Goal: Find specific page/section: Find specific page/section

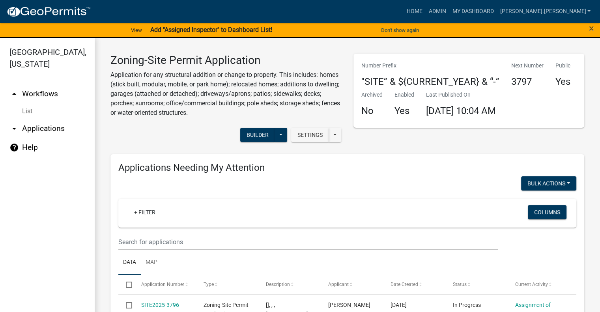
drag, startPoint x: 307, startPoint y: 228, endPoint x: 276, endPoint y: 116, distance: 115.9
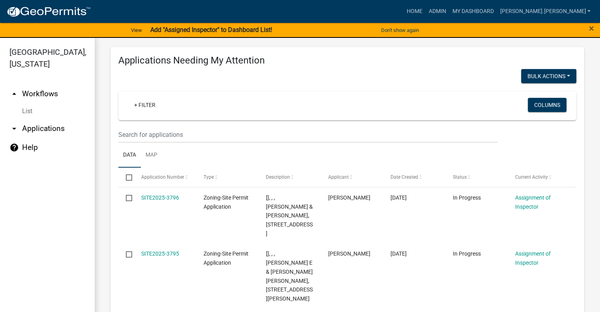
drag, startPoint x: 275, startPoint y: 101, endPoint x: 265, endPoint y: 160, distance: 60.1
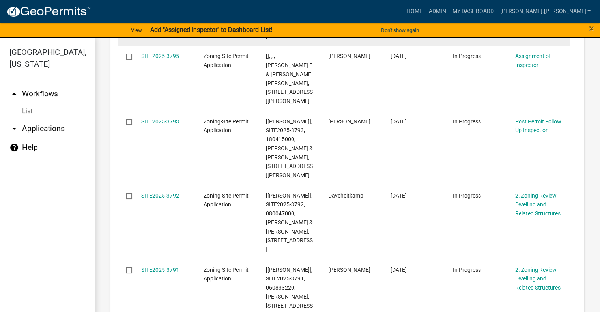
scroll to position [404, 0]
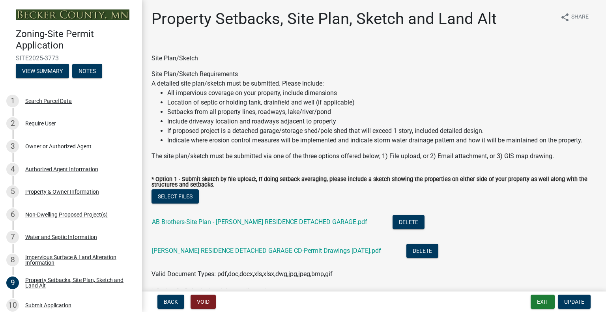
select select "7b13c63f-e699-4112-b373-98fbd28ec536"
select select "23d9b77f-888b-4fb8-92b8-bb321afa0fee"
select select "b56a4575-9846-47cf-8067-c59a4853da22"
select select "b9185151-7fec-488a-a719-f11a93338dbd"
select select "e8ab2dc3-aa3f-46f3-9b4a-37eb25ad84af"
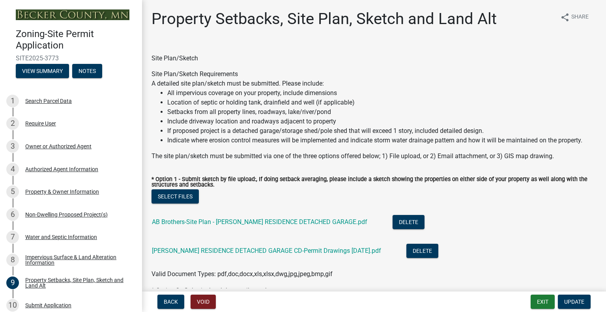
select select "b98836ba-4715-455d-97ab-be9a9df498a8"
select select "c8b8ea71-7088-4e87-a493-7bc88cc2835b"
select select "133211ff-91ce-4a0a-9235-b48a7e2069a0"
select select "19d13e65-c93d-443e-910a-7a17299544cc"
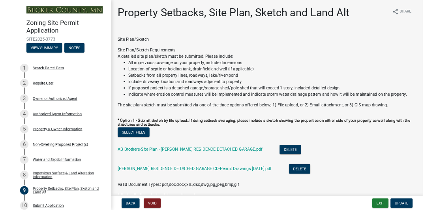
scroll to position [39, 0]
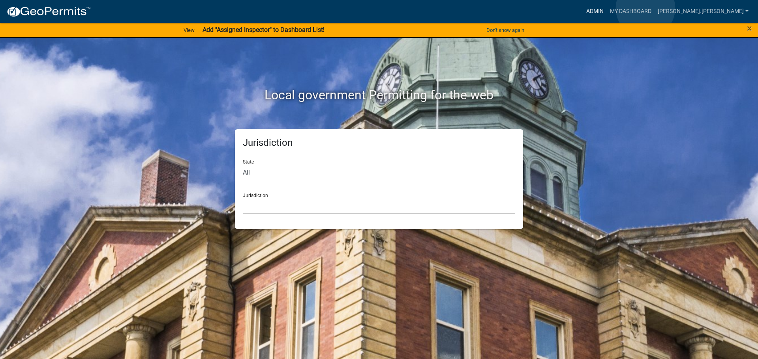
click at [606, 8] on link "Admin" at bounding box center [595, 11] width 24 height 15
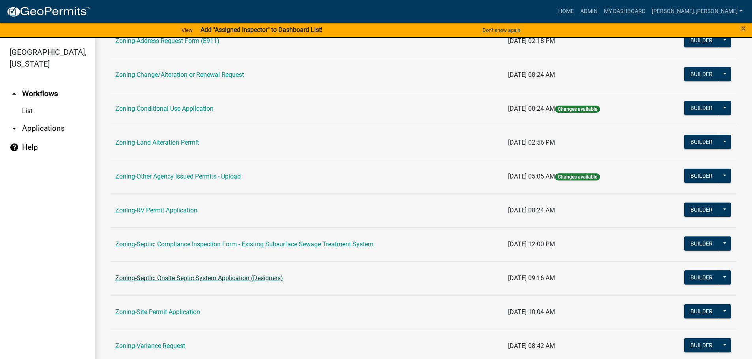
scroll to position [237, 0]
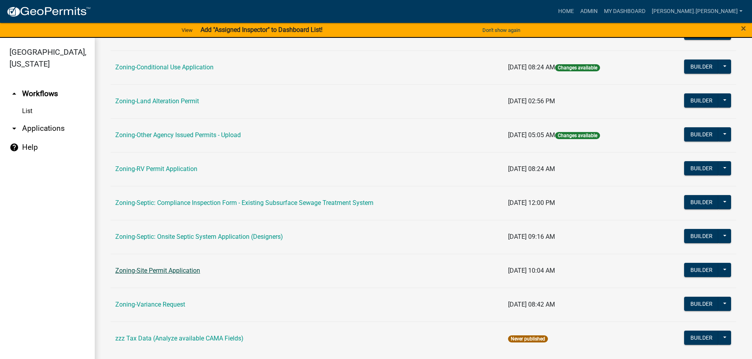
click at [174, 268] on link "Zoning-Site Permit Application" at bounding box center [157, 270] width 85 height 7
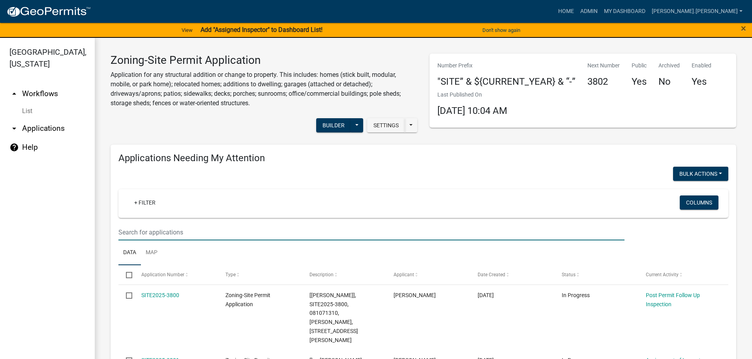
click at [187, 235] on input "text" at bounding box center [371, 233] width 506 height 16
type input "reading"
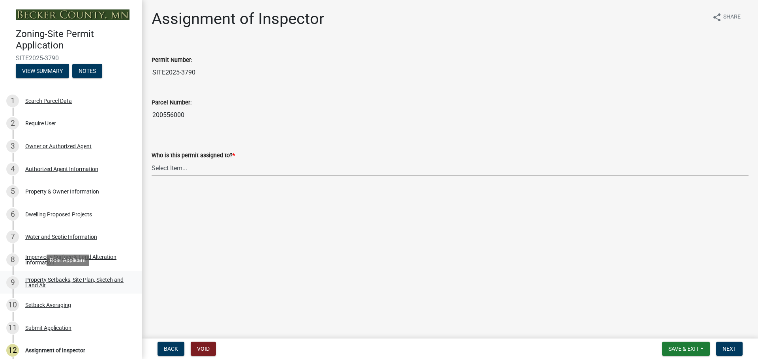
click at [62, 281] on div "Property Setbacks, Site Plan, Sketch and Land Alt" at bounding box center [77, 282] width 104 height 11
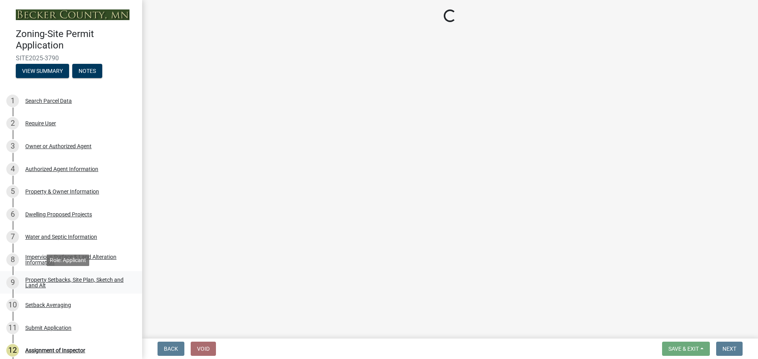
select select "7b13c63f-e699-4112-b373-98fbd28ec536"
select select "87640abb-5130-4065-bced-0c1b260ce984"
select select "b56a4575-9846-47cf-8067-c59a4853da22"
select select "12f785fb-c378-4b18-841c-21c73dc99083"
select select "e8ab2dc3-aa3f-46f3-9b4a-37eb25ad84af"
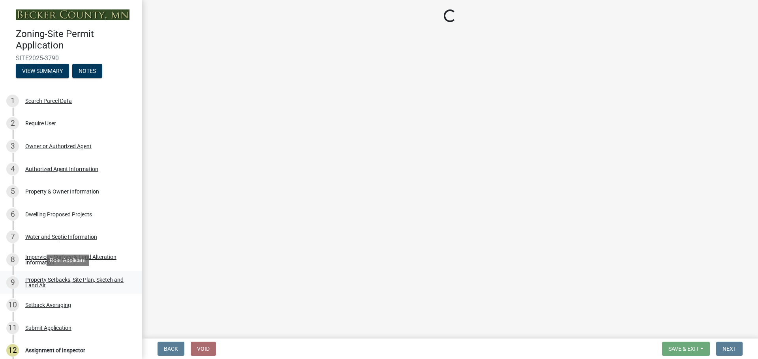
select select "27b2a8b4-abf6-463e-8c0c-7c5d2b4fe26f"
select select "5ad4ab64-b44e-481c-9000-9e5907aa74e1"
select select "a96800da-4e88-4c62-b1ff-2cd17f9e3346"
select select "c8b8ea71-7088-4e87-a493-7bc88cc2835b"
select select "133211ff-91ce-4a0a-9235-b48a7e2069a0"
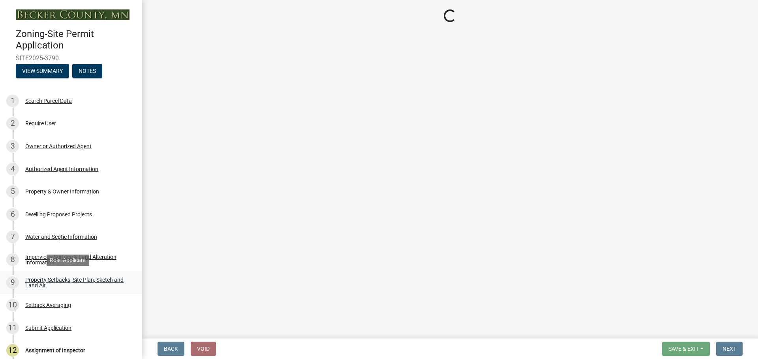
select select "f51aecae-0421-4f67-bd2d-0cff8a85c7cd"
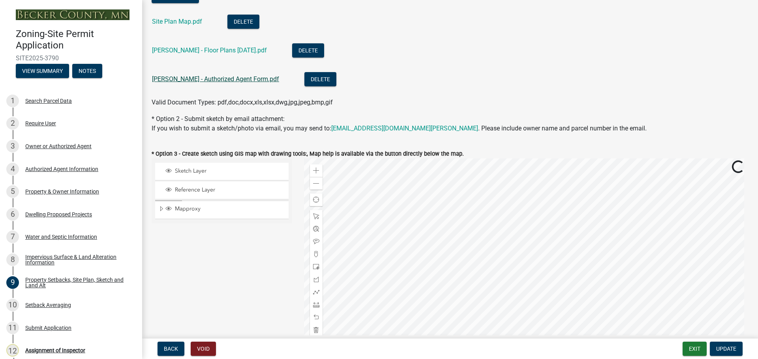
scroll to position [79, 0]
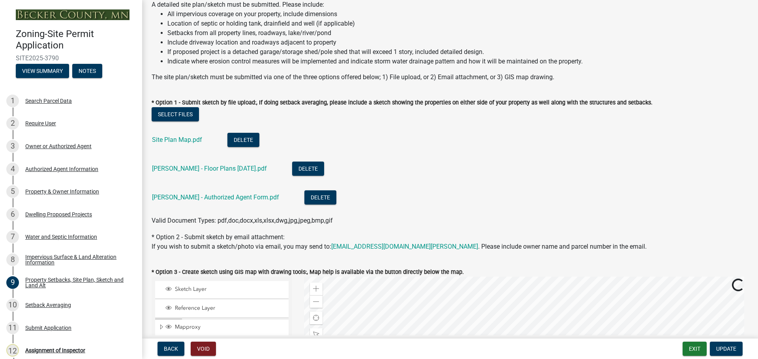
click at [221, 191] on div "Solseng David - Authorized Agent Form.pdf" at bounding box center [222, 199] width 140 height 16
click at [222, 195] on link "Solseng David - Authorized Agent Form.pdf" at bounding box center [215, 197] width 127 height 7
click at [169, 169] on link "Solseng - Floor Plans 8-5-25.pdf" at bounding box center [209, 168] width 115 height 7
click at [187, 139] on link "Site Plan Map.pdf" at bounding box center [177, 139] width 50 height 7
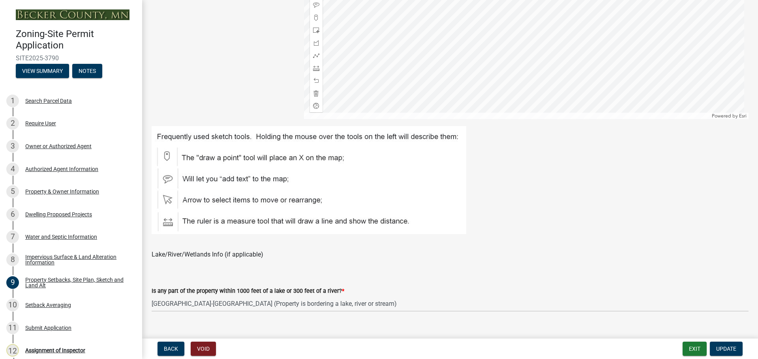
scroll to position [0, 0]
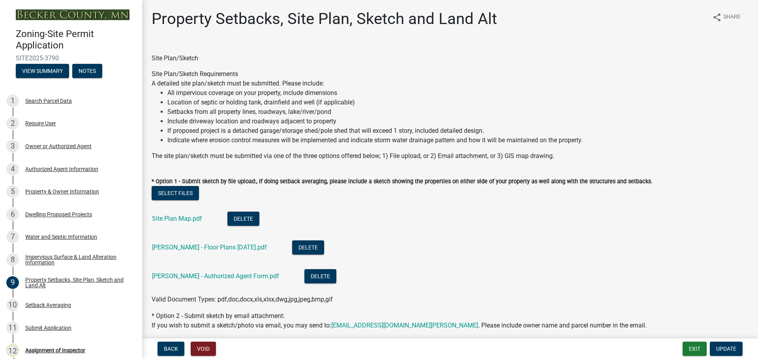
drag, startPoint x: 327, startPoint y: 218, endPoint x: 262, endPoint y: 102, distance: 132.9
click at [91, 262] on div "Impervious Surface & Land Alteration Information" at bounding box center [77, 260] width 104 height 11
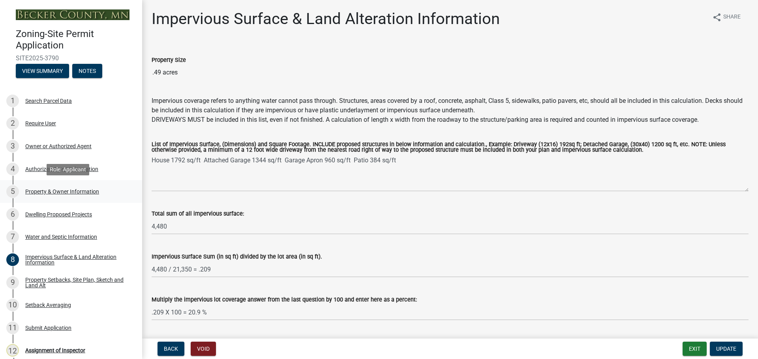
click at [77, 189] on div "Property & Owner Information" at bounding box center [62, 192] width 74 height 6
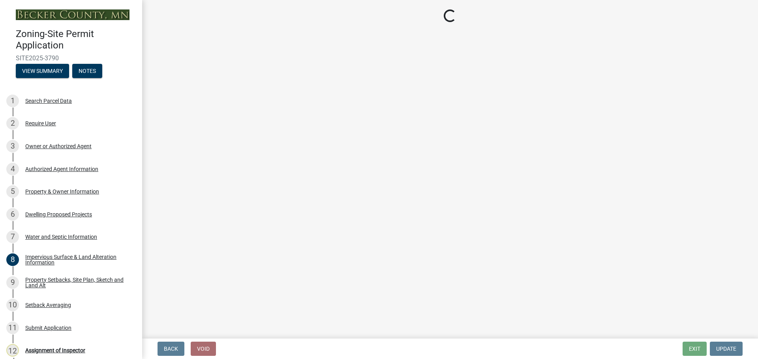
select select "5a3c243d-5cb2-4bc7-bda1-959088d74f81"
select select "bf5301ed-aa66-4b75-9f2b-793e89891956"
select select "f87eba17-8ed9-4ad8-aefc-fe36a3f3544b"
select select "393a978c-6bd5-4cb2-a6a0-db6feb8732b8"
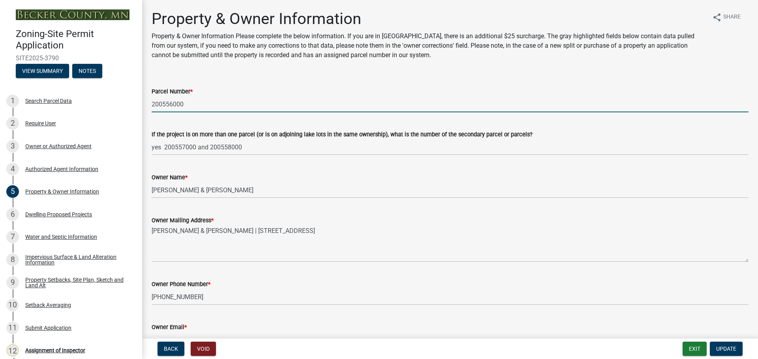
click at [166, 105] on input "200556000" at bounding box center [450, 104] width 597 height 16
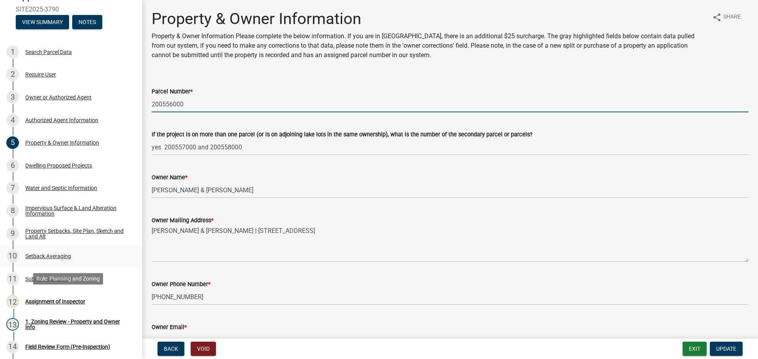
scroll to position [118, 0]
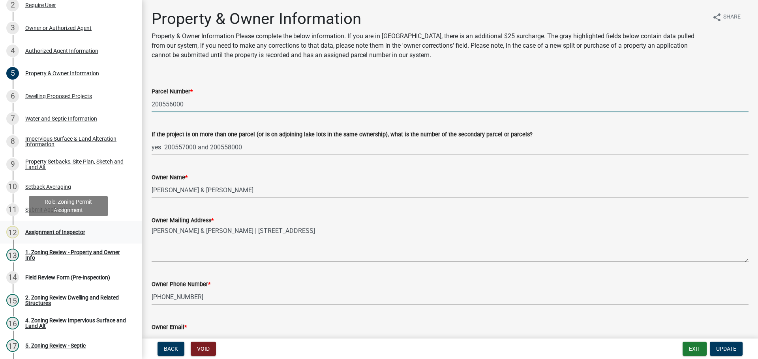
click at [50, 230] on div "Assignment of Inspector" at bounding box center [55, 233] width 60 height 6
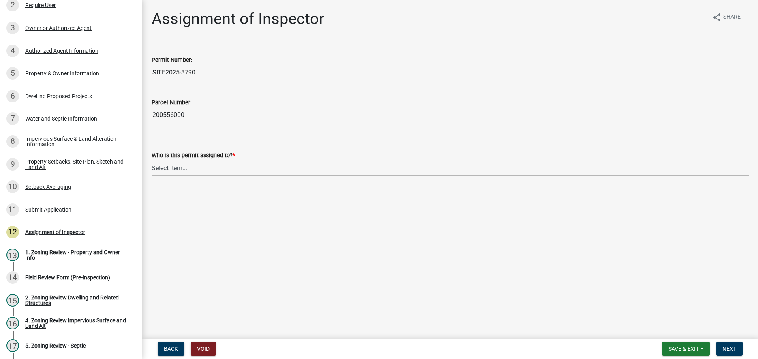
click at [177, 163] on select "Select Item... Jeff Rusness Kyle Vareberg Nicole Bradbury Susan Rockwell Tyler …" at bounding box center [450, 168] width 597 height 16
click at [152, 160] on select "Select Item... Jeff Rusness Kyle Vareberg Nicole Bradbury Susan Rockwell Tyler …" at bounding box center [450, 168] width 597 height 16
select select "c0b6e50c-983d-48c1-a910-e8bd43c13b77"
click at [728, 348] on span "Next" at bounding box center [729, 349] width 14 height 6
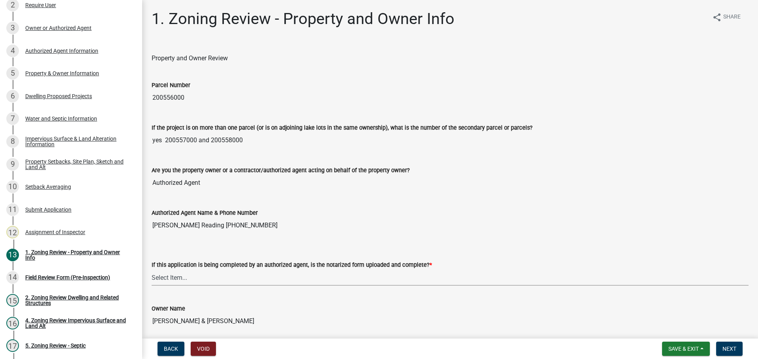
click at [163, 281] on select "Select Item... Yes No N/A" at bounding box center [450, 278] width 597 height 16
click at [152, 270] on select "Select Item... Yes No N/A" at bounding box center [450, 278] width 597 height 16
select select "b7a4e2f0-1e07-4bdc-bedd-b8d1ce513ae9"
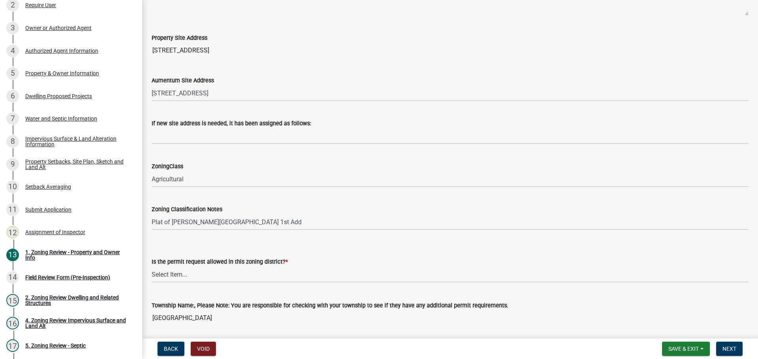
scroll to position [474, 0]
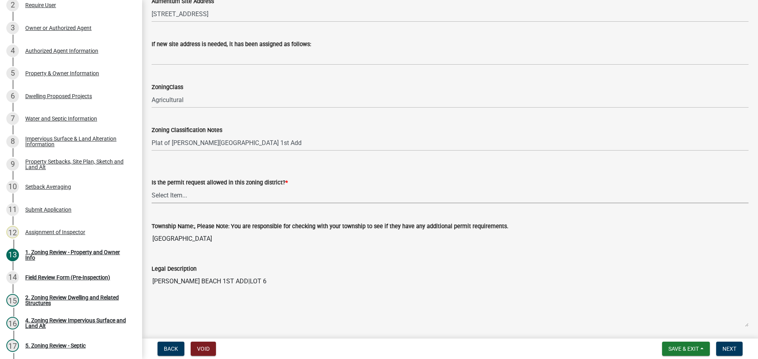
click at [178, 197] on select "Select Item... Yes No" at bounding box center [450, 195] width 597 height 16
click at [152, 187] on select "Select Item... Yes No" at bounding box center [450, 195] width 597 height 16
select select "b4f32c46-6248-4748-b47c-fa4933858724"
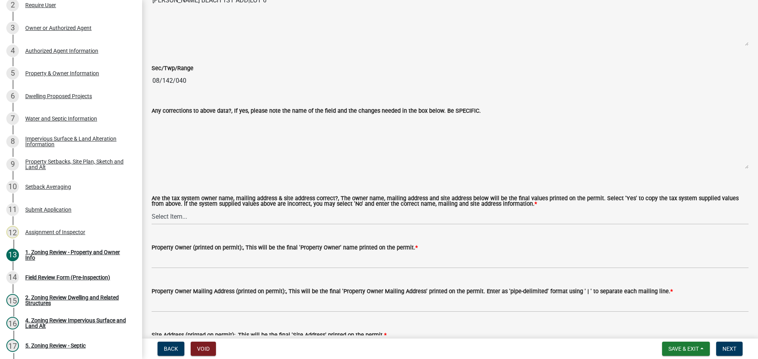
scroll to position [789, 0]
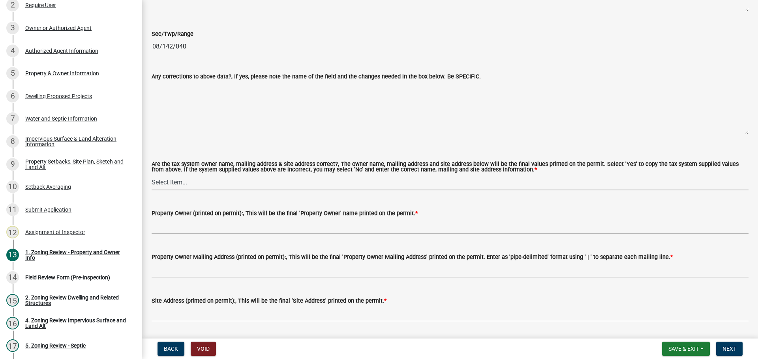
click at [172, 186] on select "Select Item... Yes No" at bounding box center [450, 182] width 597 height 16
click at [152, 175] on select "Select Item... Yes No" at bounding box center [450, 182] width 597 height 16
select select "ab6c2257-4786-48e5-86d0-1194833f57c8"
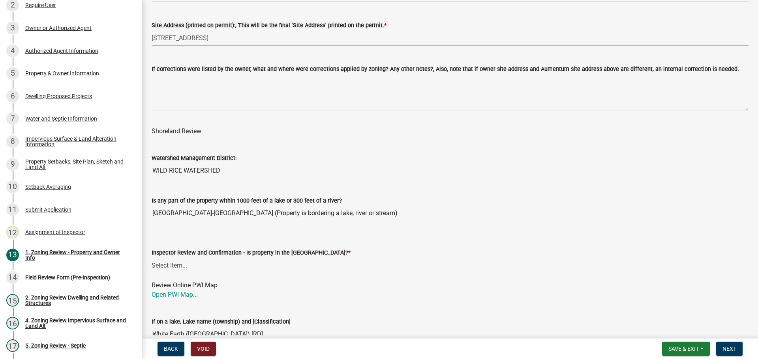
scroll to position [1065, 0]
click at [381, 295] on div "Review Online PWI Map Open PWI Map..." at bounding box center [450, 290] width 597 height 19
click at [294, 227] on wm-data-entity-input "Is any part of the property within 1000 feet of a lake or 300 feet of a river? …" at bounding box center [450, 206] width 597 height 43
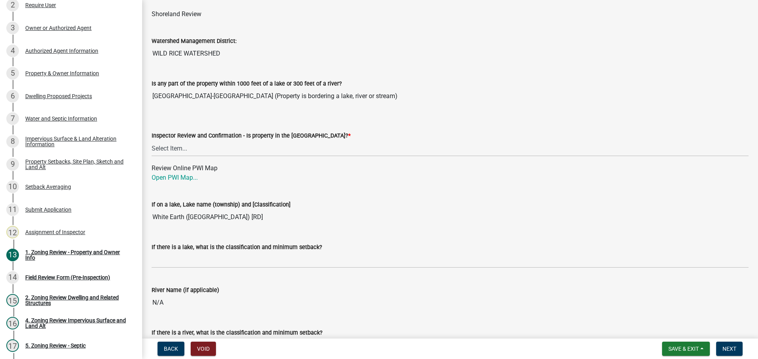
scroll to position [1223, 0]
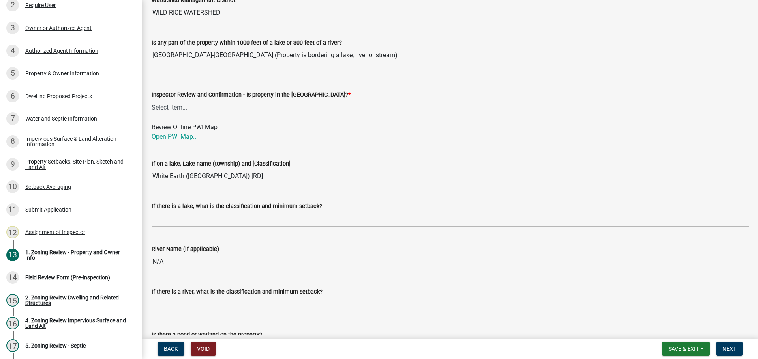
click at [246, 108] on select "Select Item... Within Shoreland District (SD) Not in Shoreland District (NOTSL)" at bounding box center [450, 107] width 597 height 16
click at [152, 100] on select "Select Item... Within Shoreland District (SD) Not in Shoreland District (NOTSL)" at bounding box center [450, 107] width 597 height 16
select select "de99b201-fb85-4000-88f5-6f49f4ff2101"
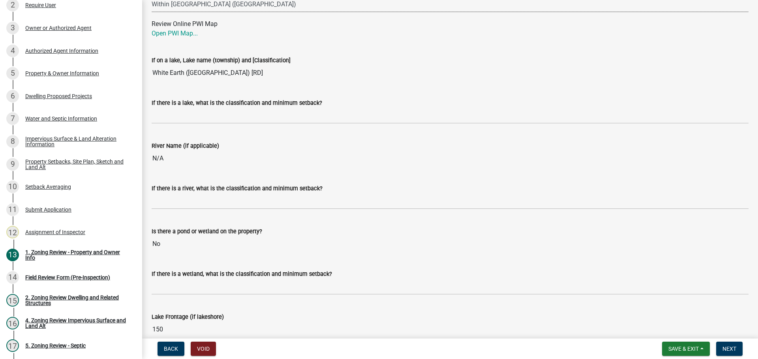
scroll to position [1325, 0]
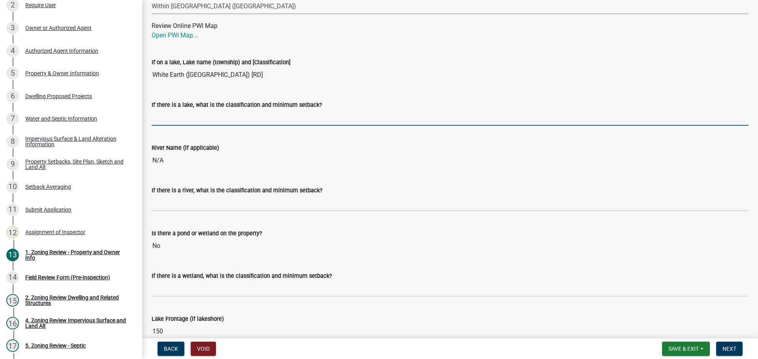
click at [196, 119] on input "If there is a lake, what is the classification and minimum setback?" at bounding box center [450, 118] width 597 height 16
type input "RD100"
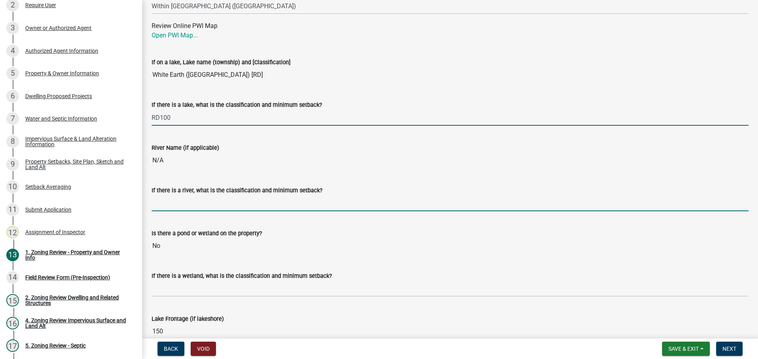
click at [223, 207] on input "If there is a river, what is the classification and minimum setback?" at bounding box center [450, 203] width 597 height 16
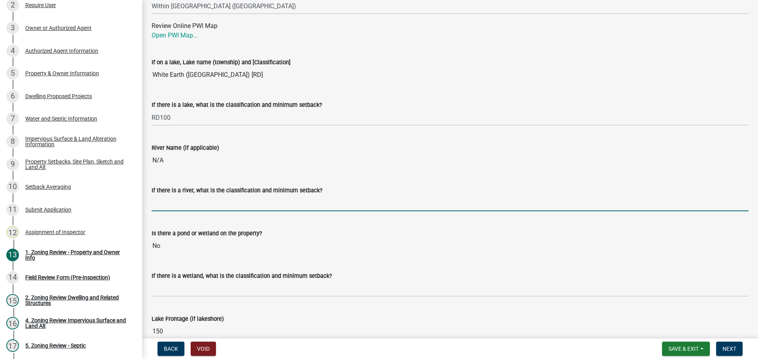
type input "N/A"
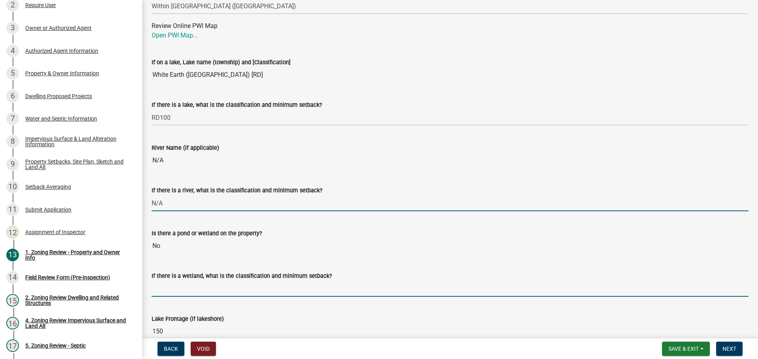
click at [192, 293] on input "If there is a wetland, what is the classification and minimum setback?" at bounding box center [450, 289] width 597 height 16
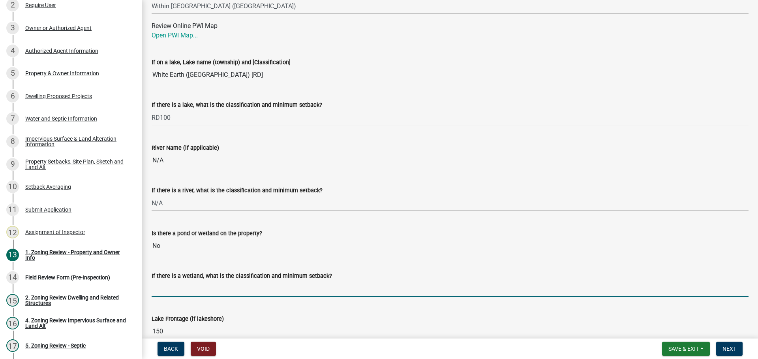
type input "N/A"
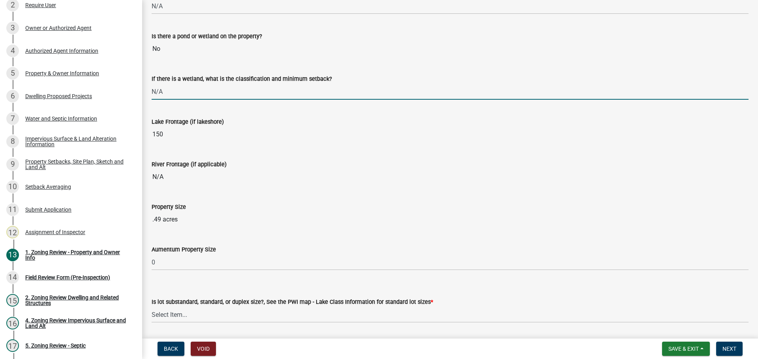
scroll to position [1561, 0]
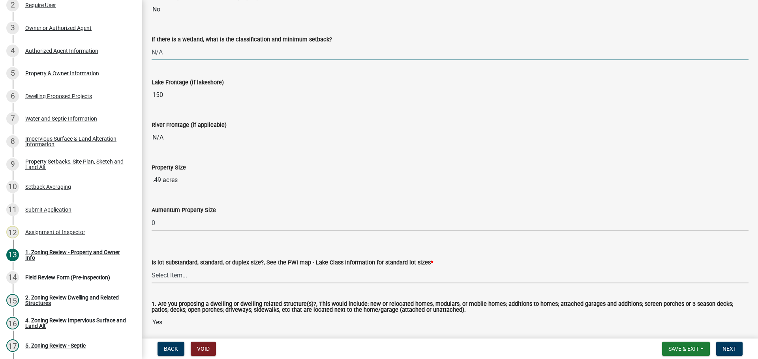
click at [179, 275] on select "Select Item... Non-Riparian and not back lot Substandard Non-Riparian Backlot S…" at bounding box center [450, 276] width 597 height 16
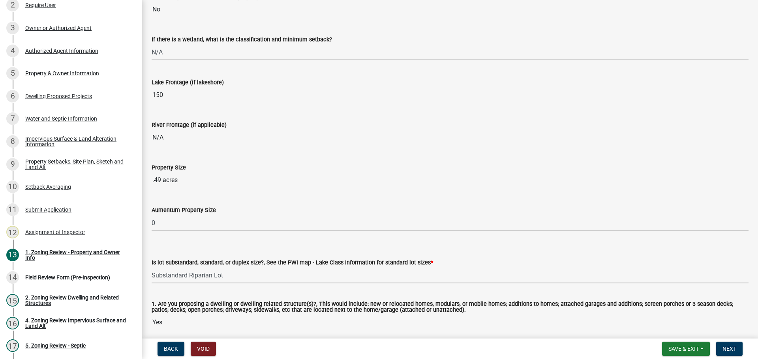
click at [152, 268] on select "Select Item... Non-Riparian and not back lot Substandard Non-Riparian Backlot S…" at bounding box center [450, 276] width 597 height 16
select select "8127fafe-56e8-4ce3-b1f8-70ab85aed4eb"
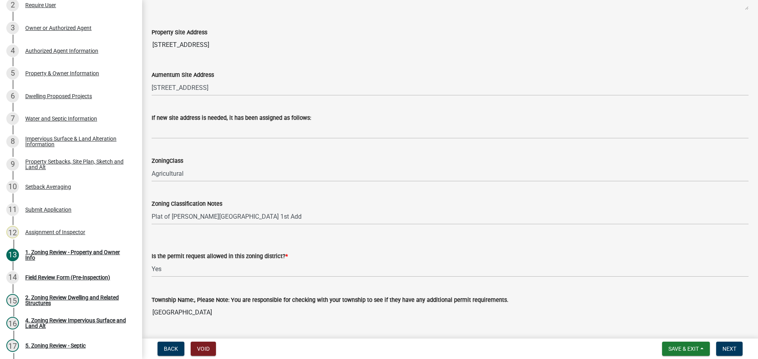
scroll to position [0, 0]
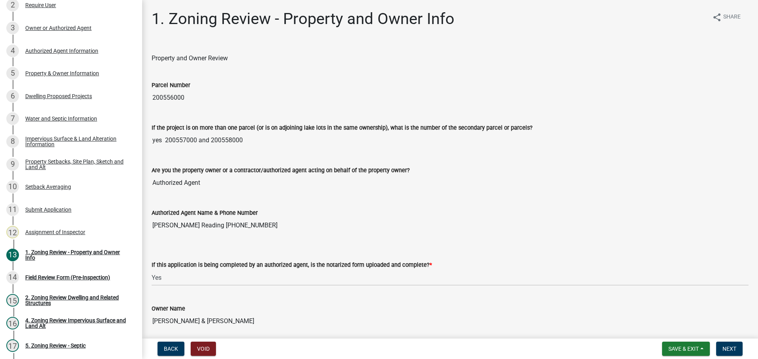
drag, startPoint x: 297, startPoint y: 272, endPoint x: 253, endPoint y: 165, distance: 116.2
click at [724, 352] on span "Next" at bounding box center [729, 349] width 14 height 6
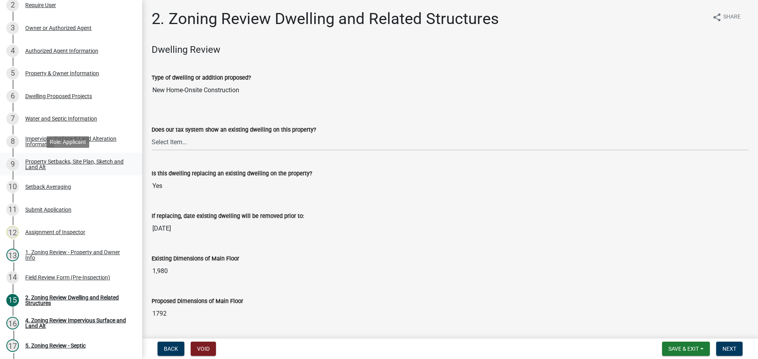
click at [96, 162] on div "Property Setbacks, Site Plan, Sketch and Land Alt" at bounding box center [77, 164] width 104 height 11
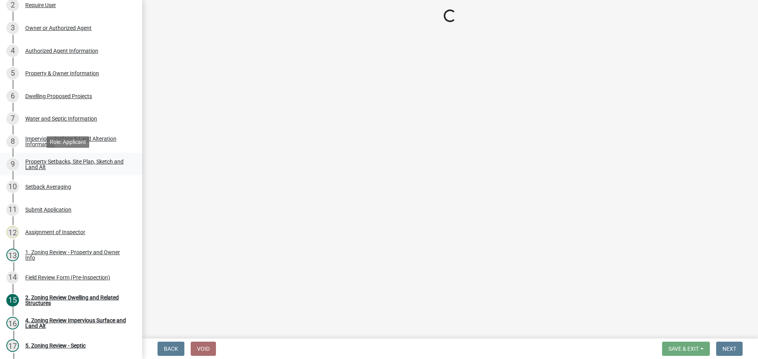
select select "7b13c63f-e699-4112-b373-98fbd28ec536"
select select "87640abb-5130-4065-bced-0c1b260ce984"
select select "b56a4575-9846-47cf-8067-c59a4853da22"
select select "12f785fb-c378-4b18-841c-21c73dc99083"
select select "e8ab2dc3-aa3f-46f3-9b4a-37eb25ad84af"
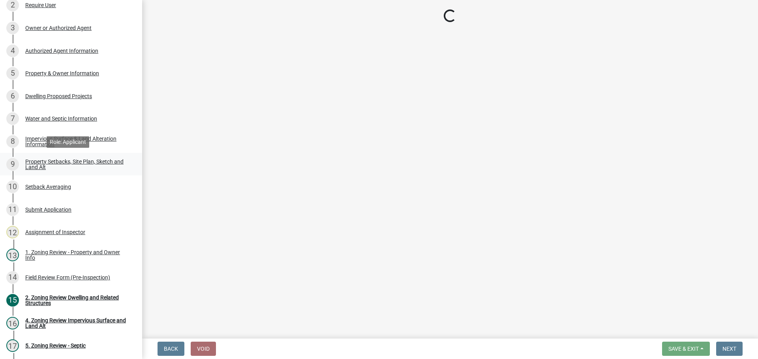
select select "27b2a8b4-abf6-463e-8c0c-7c5d2b4fe26f"
select select "5ad4ab64-b44e-481c-9000-9e5907aa74e1"
select select "a96800da-4e88-4c62-b1ff-2cd17f9e3346"
select select "c8b8ea71-7088-4e87-a493-7bc88cc2835b"
select select "133211ff-91ce-4a0a-9235-b48a7e2069a0"
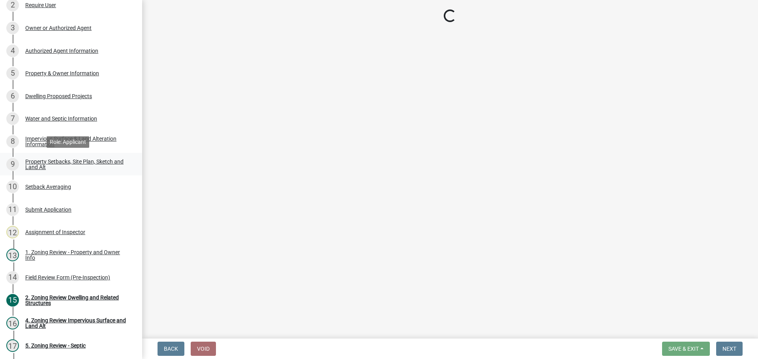
select select "f51aecae-0421-4f67-bd2d-0cff8a85c7cd"
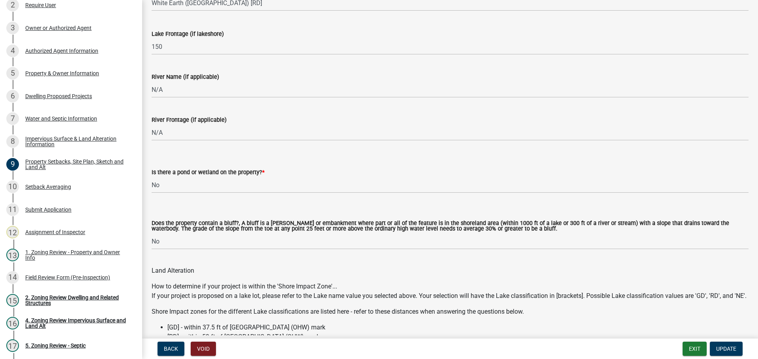
scroll to position [789, 0]
click at [106, 136] on div "Impervious Surface & Land Alteration Information" at bounding box center [77, 141] width 104 height 11
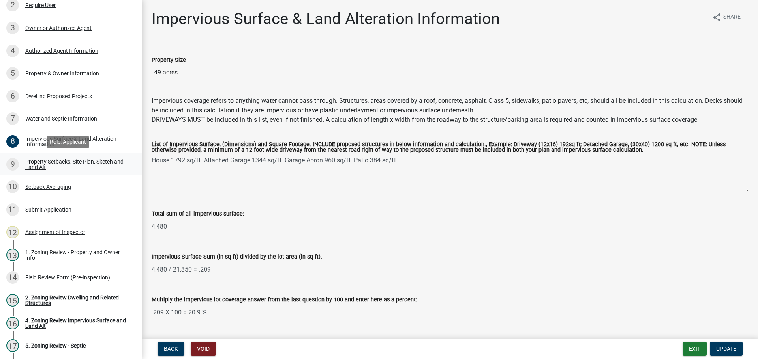
click at [101, 159] on div "Property Setbacks, Site Plan, Sketch and Land Alt" at bounding box center [77, 164] width 104 height 11
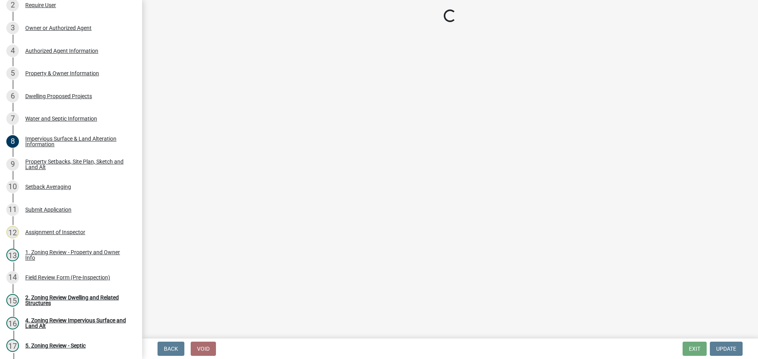
select select "7b13c63f-e699-4112-b373-98fbd28ec536"
select select "87640abb-5130-4065-bced-0c1b260ce984"
select select "b56a4575-9846-47cf-8067-c59a4853da22"
select select "12f785fb-c378-4b18-841c-21c73dc99083"
select select "e8ab2dc3-aa3f-46f3-9b4a-37eb25ad84af"
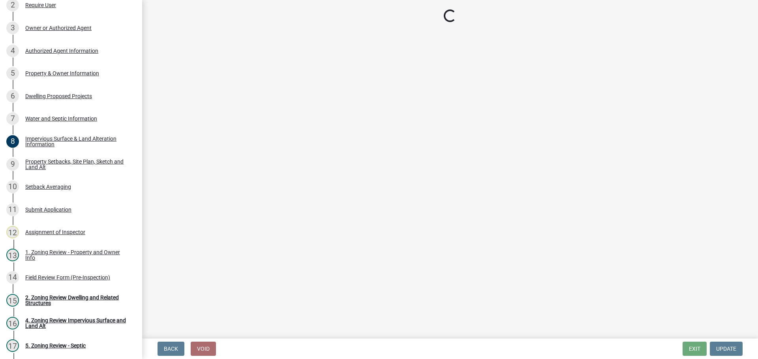
select select "27b2a8b4-abf6-463e-8c0c-7c5d2b4fe26f"
select select "5ad4ab64-b44e-481c-9000-9e5907aa74e1"
select select "a96800da-4e88-4c62-b1ff-2cd17f9e3346"
select select "c8b8ea71-7088-4e87-a493-7bc88cc2835b"
select select "133211ff-91ce-4a0a-9235-b48a7e2069a0"
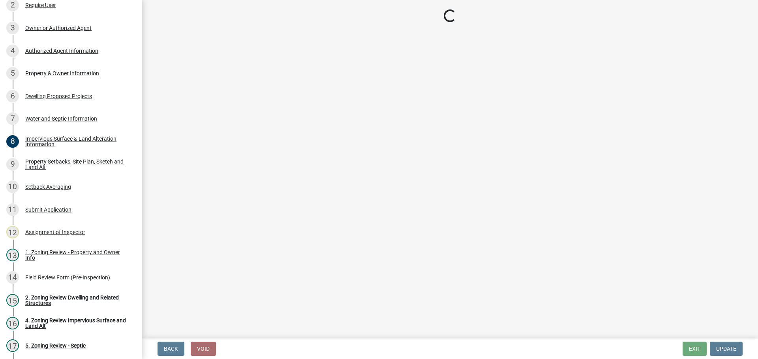
select select "f51aecae-0421-4f67-bd2d-0cff8a85c7cd"
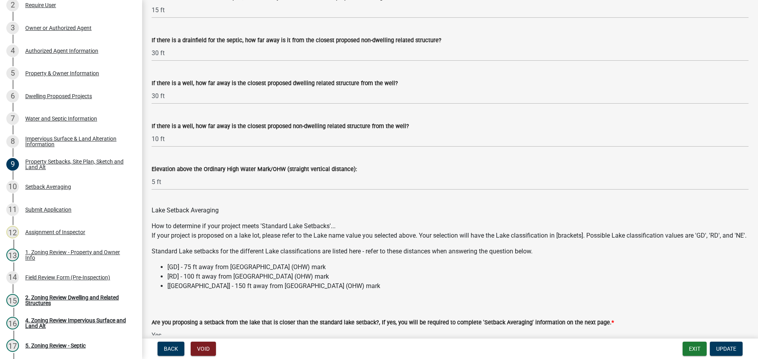
scroll to position [2328, 0]
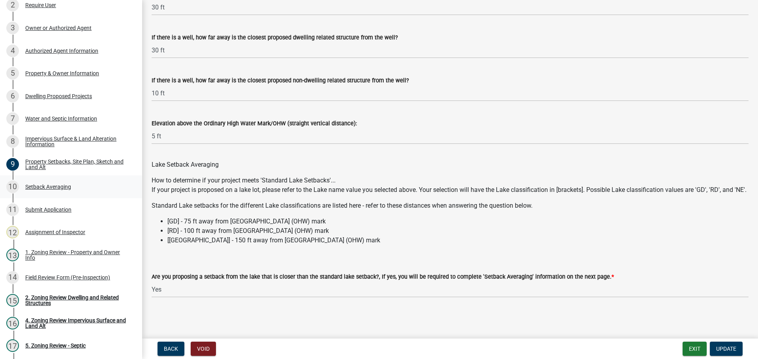
click at [61, 190] on div "10 Setback Averaging" at bounding box center [67, 187] width 123 height 13
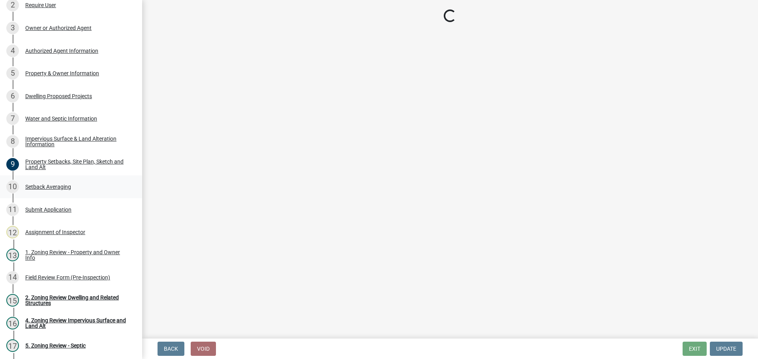
select select "329572f6-75bd-4676-be69-7dda04ea5a2b"
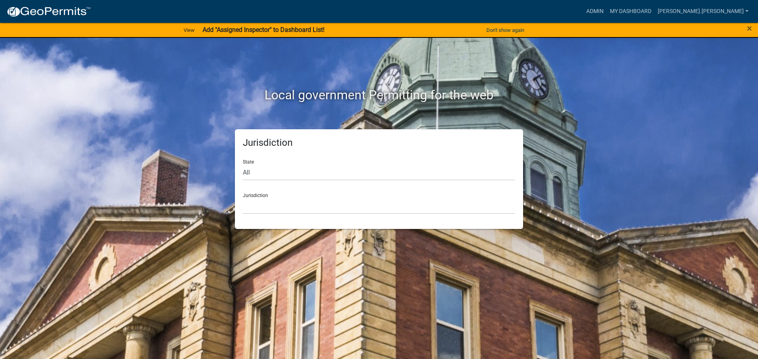
click at [603, 169] on div "Jurisdiction State All [US_STATE] [US_STATE] [US_STATE] [US_STATE] [US_STATE] […" at bounding box center [379, 179] width 450 height 100
click at [606, 9] on link "Admin" at bounding box center [595, 11] width 24 height 15
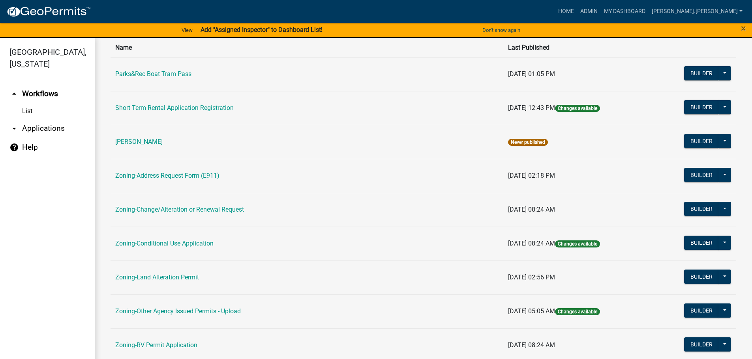
scroll to position [158, 0]
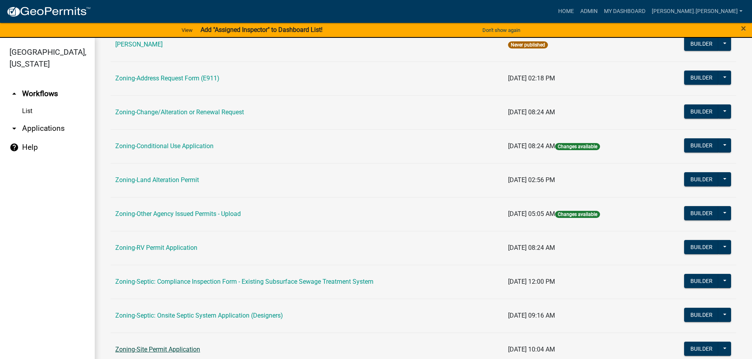
click at [182, 350] on link "Zoning-Site Permit Application" at bounding box center [157, 349] width 85 height 7
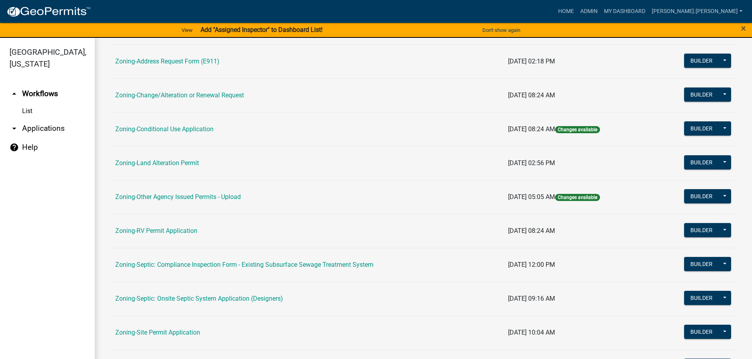
scroll to position [197, 0]
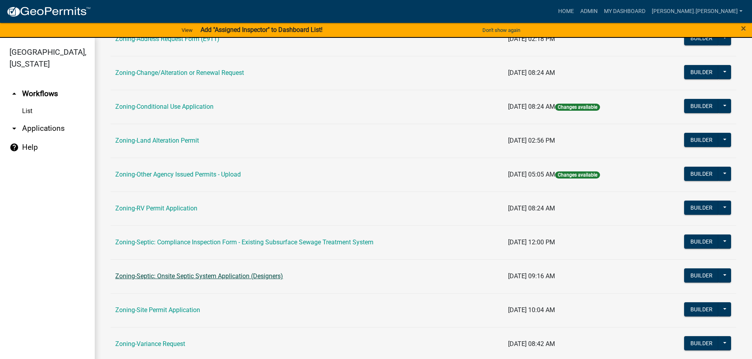
click at [181, 277] on link "Zoning-Septic: Onsite Septic System Application (Designers)" at bounding box center [199, 276] width 168 height 7
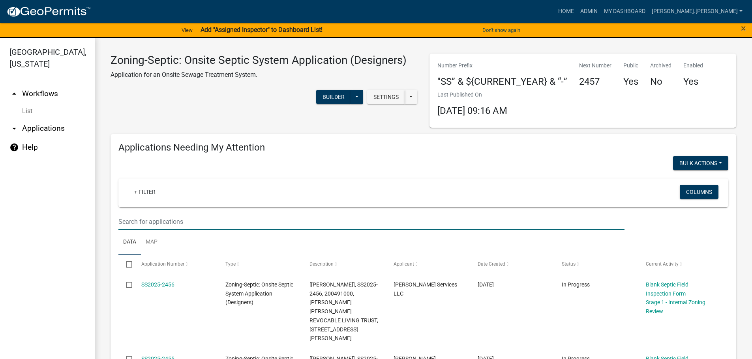
paste input "081050000"
type input "081050000"
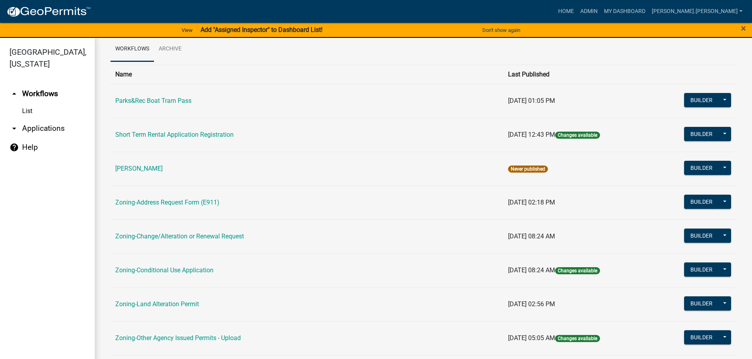
scroll to position [79, 0]
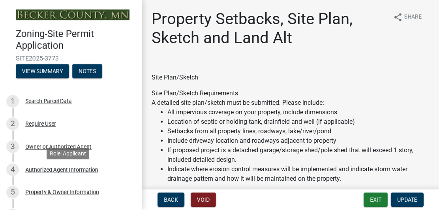
select select "7b13c63f-e699-4112-b373-98fbd28ec536"
select select "23d9b77f-888b-4fb8-92b8-bb321afa0fee"
select select "b56a4575-9846-47cf-8067-c59a4853da22"
select select "b9185151-7fec-488a-a719-f11a93338dbd"
select select "e8ab2dc3-aa3f-46f3-9b4a-37eb25ad84af"
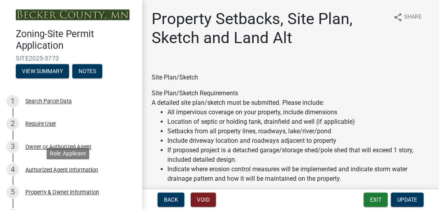
select select "b98836ba-4715-455d-97ab-be9a9df498a8"
select select "c8b8ea71-7088-4e87-a493-7bc88cc2835b"
select select "133211ff-91ce-4a0a-9235-b48a7e2069a0"
select select "19d13e65-c93d-443e-910a-7a17299544cc"
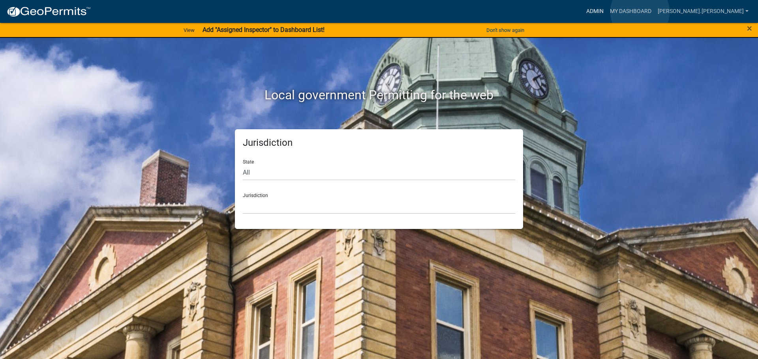
click at [606, 12] on link "Admin" at bounding box center [595, 11] width 24 height 15
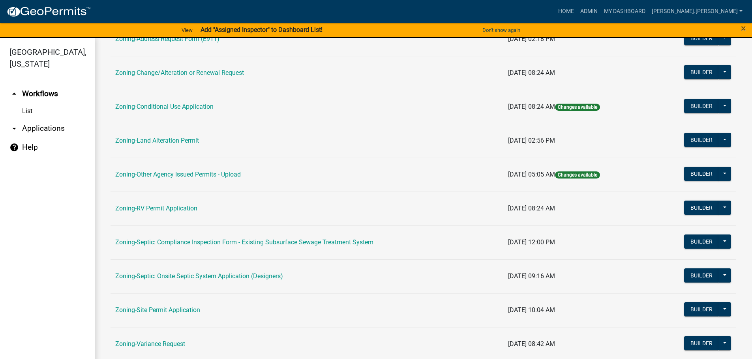
scroll to position [237, 0]
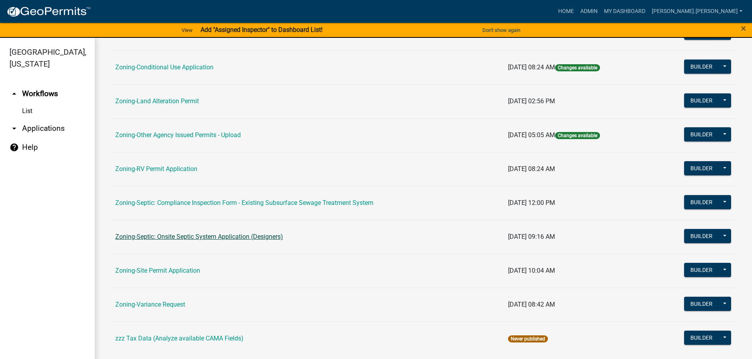
click at [162, 237] on link "Zoning-Septic: Onsite Septic System Application (Designers)" at bounding box center [199, 236] width 168 height 7
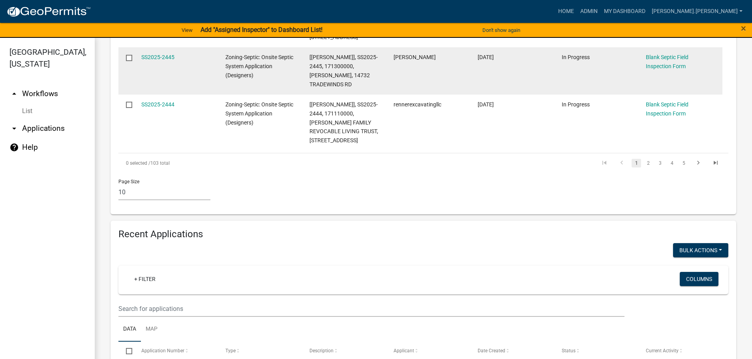
scroll to position [671, 0]
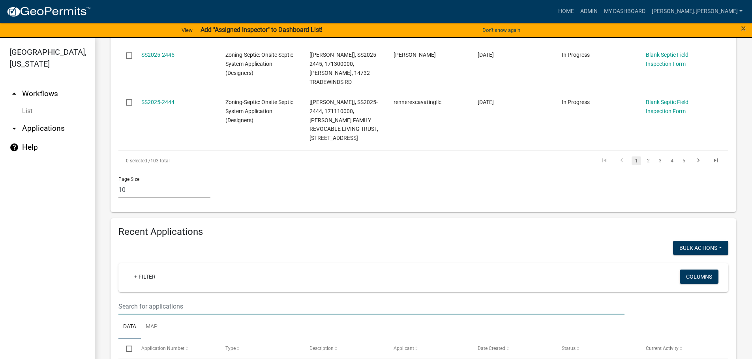
paste input "180380516"
type input "180380516"
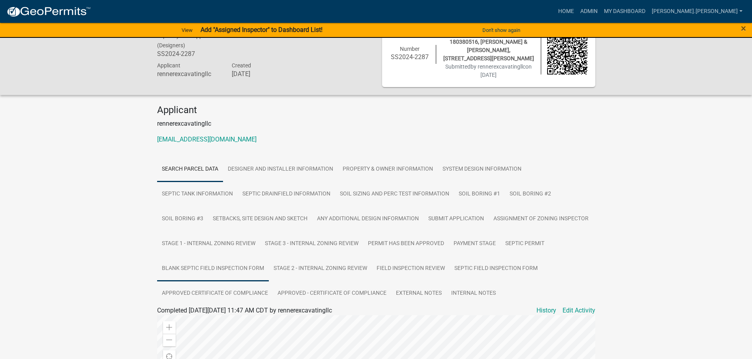
scroll to position [79, 0]
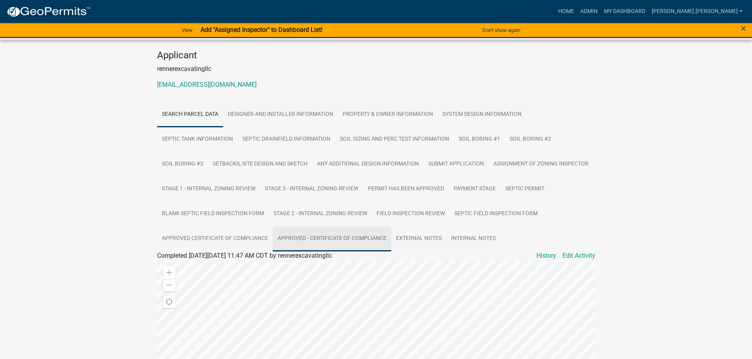
click at [361, 237] on link "Approved - Certificate of Compliance" at bounding box center [332, 238] width 118 height 25
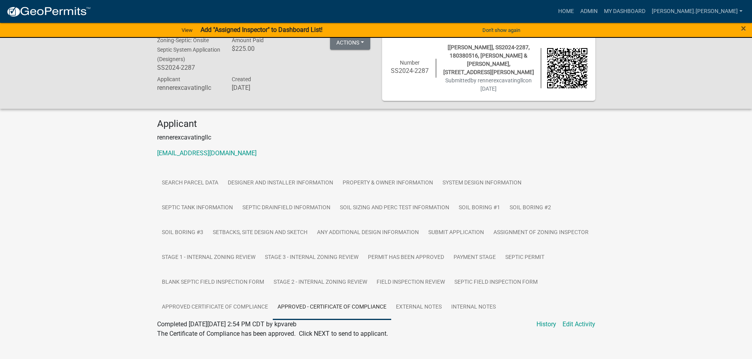
scroll to position [0, 0]
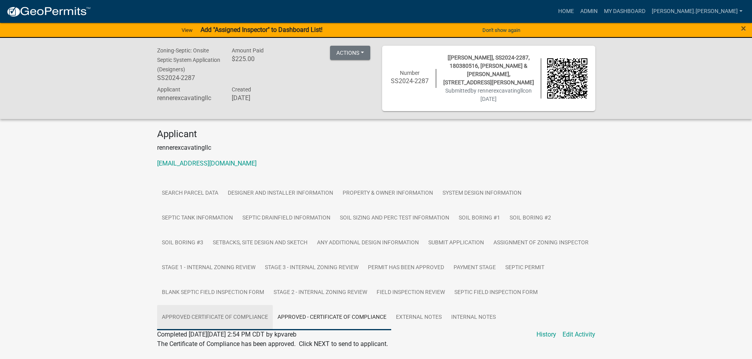
click at [205, 318] on link "Approved Certificate of Compliance" at bounding box center [215, 317] width 116 height 25
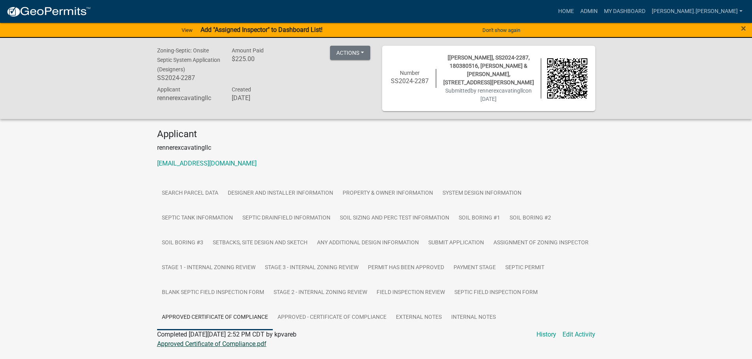
click at [208, 344] on link "Approved Certificate of Compliance.pdf" at bounding box center [211, 344] width 109 height 7
